Goal: Task Accomplishment & Management: Use online tool/utility

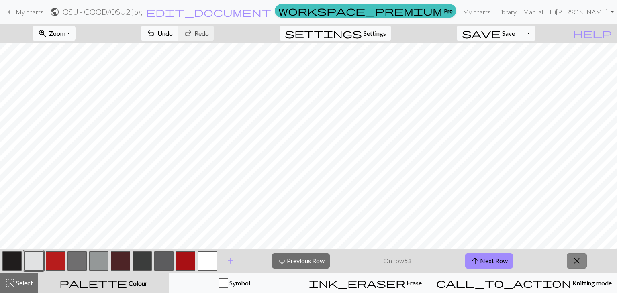
click at [574, 266] on span "close" at bounding box center [577, 261] width 10 height 11
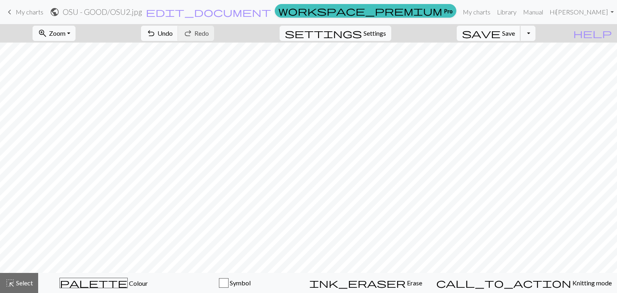
click at [510, 39] on button "save Save Save" at bounding box center [489, 33] width 64 height 15
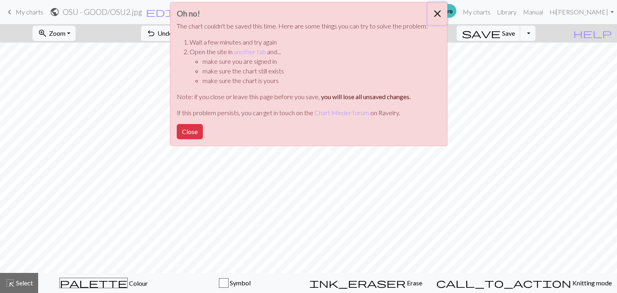
click at [440, 12] on button "Close" at bounding box center [437, 13] width 19 height 23
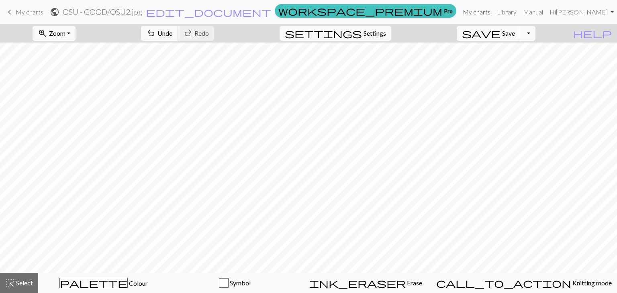
click at [494, 14] on link "My charts" at bounding box center [477, 12] width 34 height 16
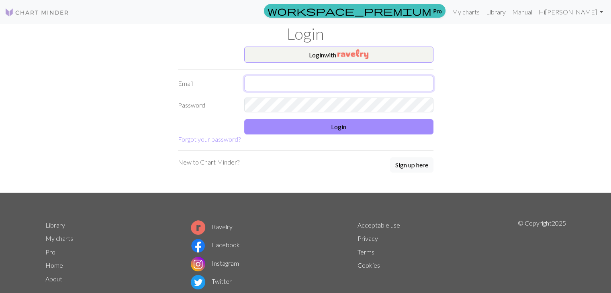
type input "[EMAIL_ADDRESS][PERSON_NAME][DOMAIN_NAME]"
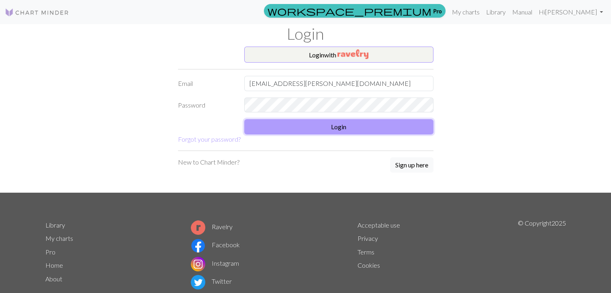
click at [325, 126] on button "Login" at bounding box center [338, 126] width 189 height 15
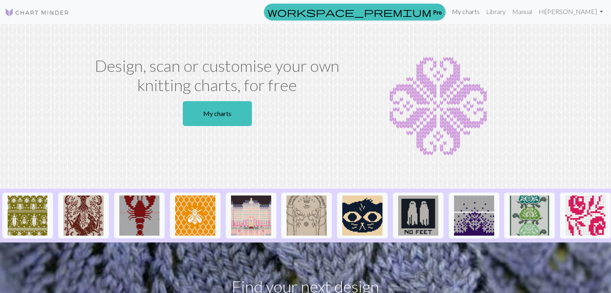
click at [483, 14] on link "My charts" at bounding box center [466, 12] width 34 height 16
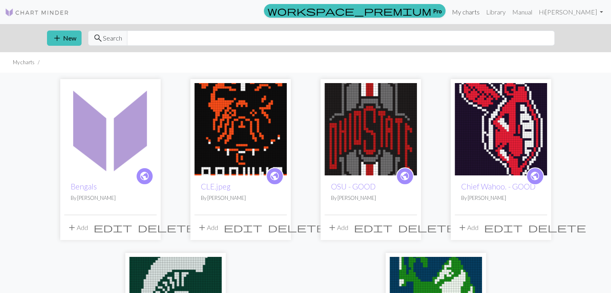
scroll to position [28, 0]
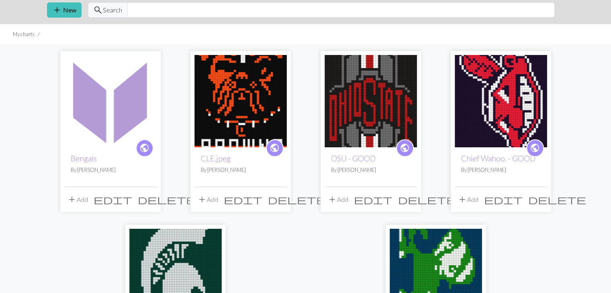
click at [267, 111] on img at bounding box center [241, 101] width 92 height 92
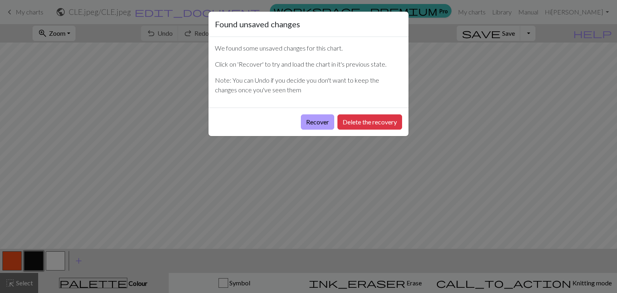
click at [324, 125] on button "Recover" at bounding box center [317, 122] width 33 height 15
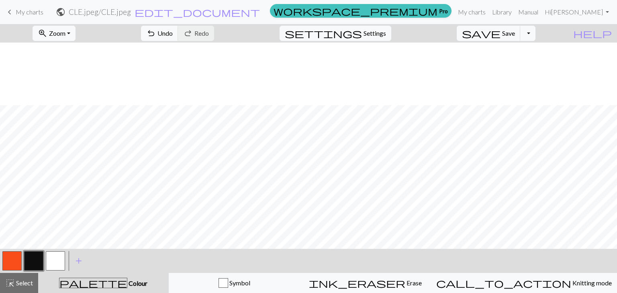
scroll to position [63, 0]
